Goal: Book appointment/travel/reservation

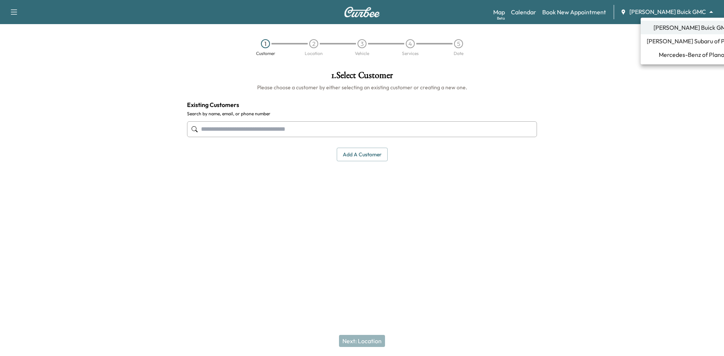
drag, startPoint x: 698, startPoint y: 11, endPoint x: 687, endPoint y: 28, distance: 20.2
click at [697, 12] on body "Support Log Out Map Beta Calendar Book New Appointment [PERSON_NAME] Buick GMC …" at bounding box center [362, 178] width 724 height 356
drag, startPoint x: 476, startPoint y: 25, endPoint x: 503, endPoint y: 24, distance: 26.8
click at [477, 25] on div at bounding box center [362, 178] width 724 height 356
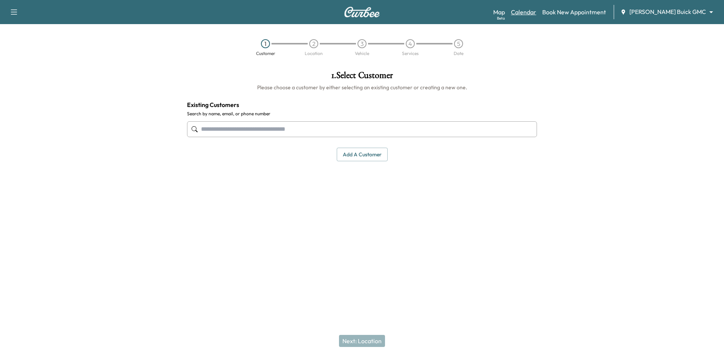
click at [536, 8] on link "Calendar" at bounding box center [523, 12] width 25 height 9
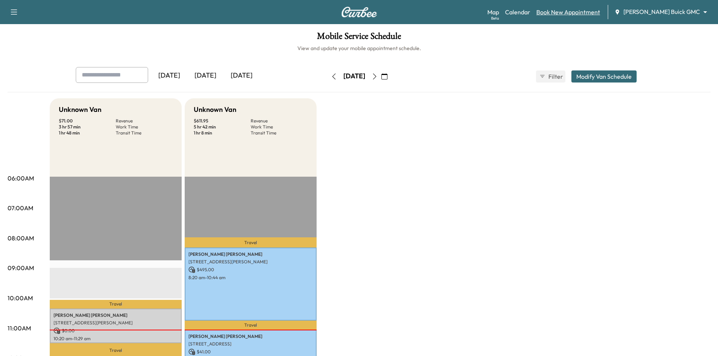
click at [589, 12] on link "Book New Appointment" at bounding box center [569, 12] width 64 height 9
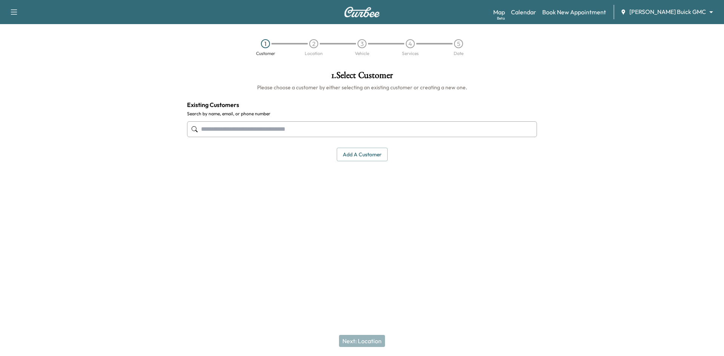
click at [427, 133] on input "text" at bounding box center [362, 129] width 350 height 16
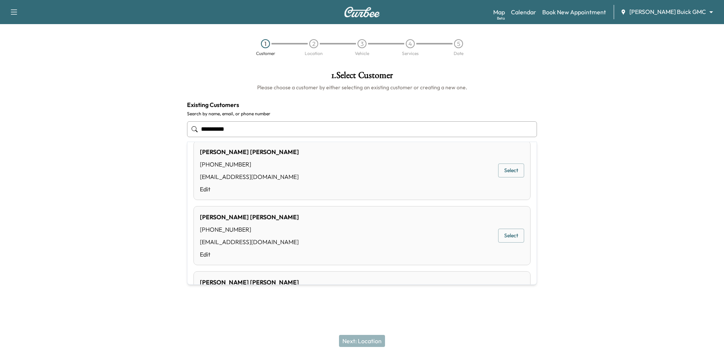
scroll to position [113, 0]
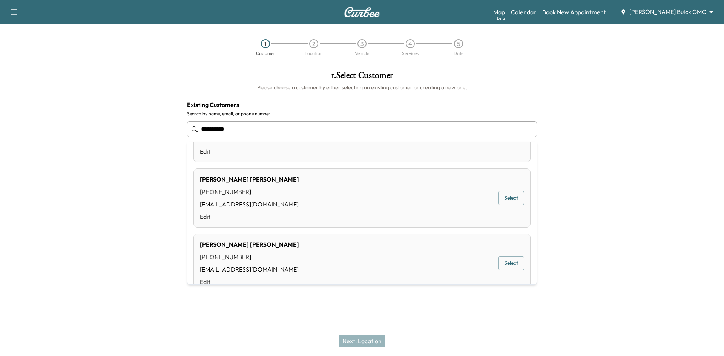
click at [508, 262] on button "Select" at bounding box center [511, 263] width 26 height 14
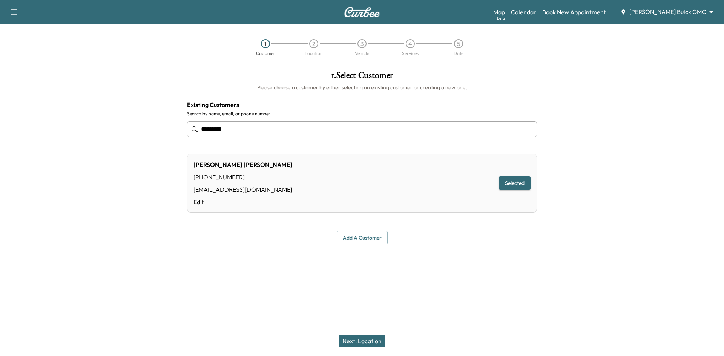
type input "*********"
click at [361, 339] on button "Next: Location" at bounding box center [362, 341] width 46 height 12
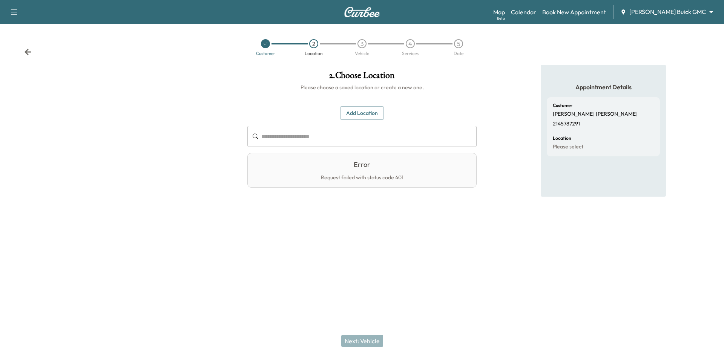
click at [363, 114] on button "Add Location" at bounding box center [362, 113] width 44 height 14
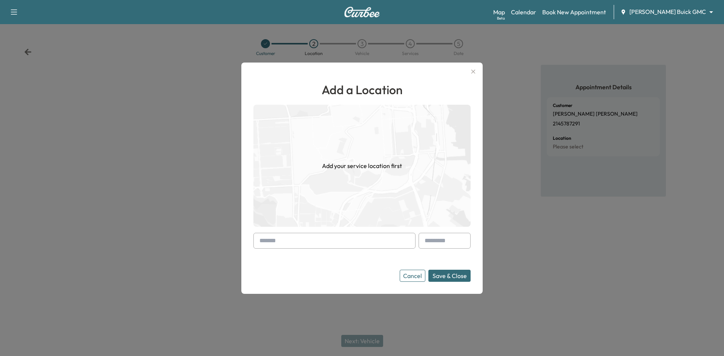
click at [346, 245] on input "text" at bounding box center [334, 241] width 162 height 16
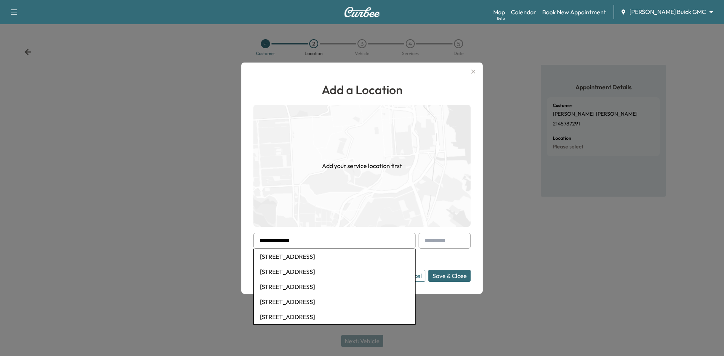
click at [334, 274] on li "[STREET_ADDRESS]" at bounding box center [334, 271] width 161 height 15
type input "**********"
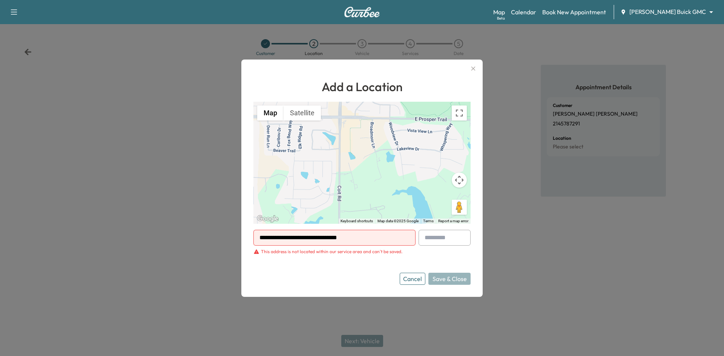
click at [473, 69] on icon "button" at bounding box center [473, 68] width 4 height 4
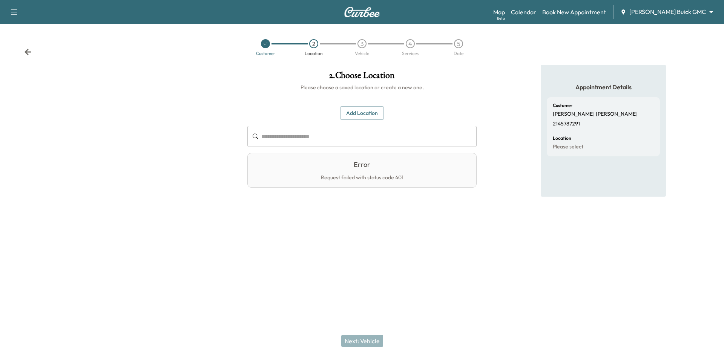
click at [264, 45] on icon at bounding box center [265, 43] width 5 height 5
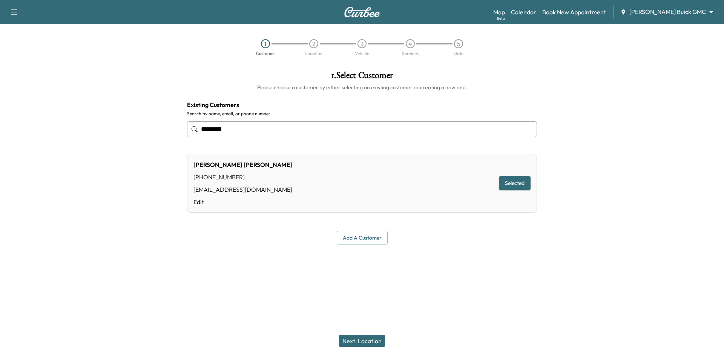
click at [369, 343] on button "Next: Location" at bounding box center [362, 341] width 46 height 12
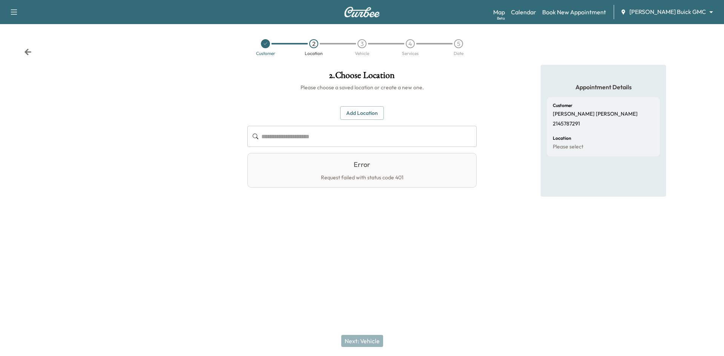
click at [365, 181] on div "Request failed with status code 401" at bounding box center [362, 178] width 83 height 7
click at [365, 179] on div "Request failed with status code 401" at bounding box center [362, 178] width 83 height 7
click at [365, 117] on button "Add Location" at bounding box center [362, 113] width 44 height 14
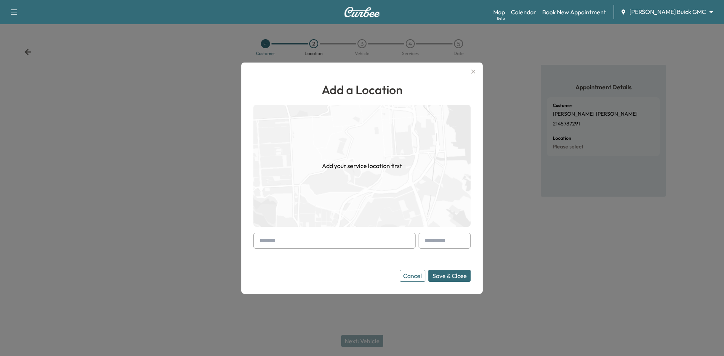
drag, startPoint x: 324, startPoint y: 241, endPoint x: 335, endPoint y: 236, distance: 11.3
click at [325, 241] on input "text" at bounding box center [334, 241] width 162 height 16
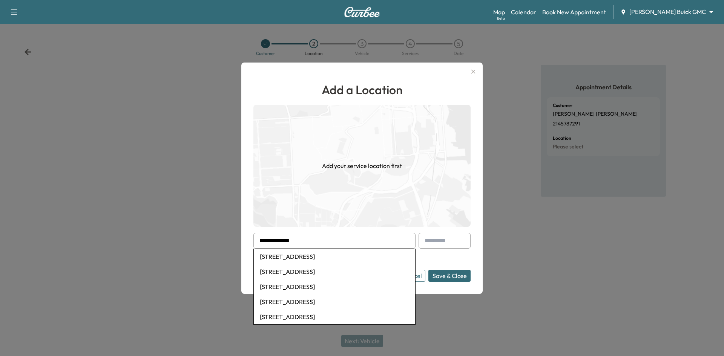
click at [337, 275] on li "[STREET_ADDRESS]" at bounding box center [334, 271] width 161 height 15
type input "**********"
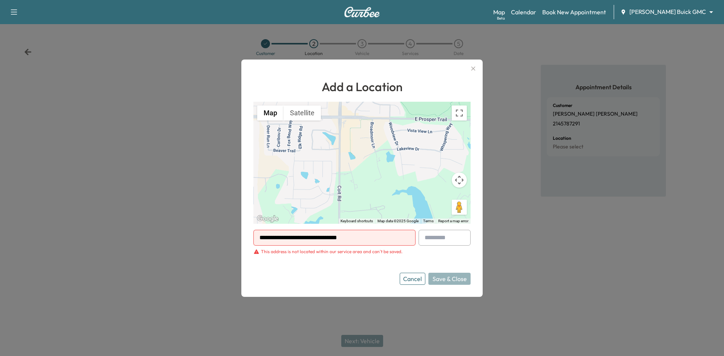
click at [447, 282] on div "Cancel Save & Close" at bounding box center [435, 279] width 71 height 12
click at [445, 278] on div "Cancel Save & Close" at bounding box center [435, 279] width 71 height 12
click at [473, 68] on icon "button" at bounding box center [473, 68] width 4 height 4
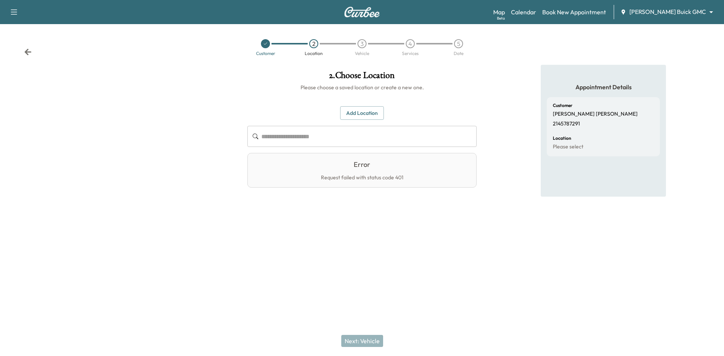
click at [352, 173] on div "Error Request failed with status code 401" at bounding box center [361, 170] width 229 height 35
click at [314, 44] on div "2" at bounding box center [313, 43] width 9 height 9
click at [12, 9] on icon "button" at bounding box center [13, 12] width 9 height 9
click at [20, 40] on button "Log Out" at bounding box center [26, 43] width 28 height 12
